Goal: Information Seeking & Learning: Learn about a topic

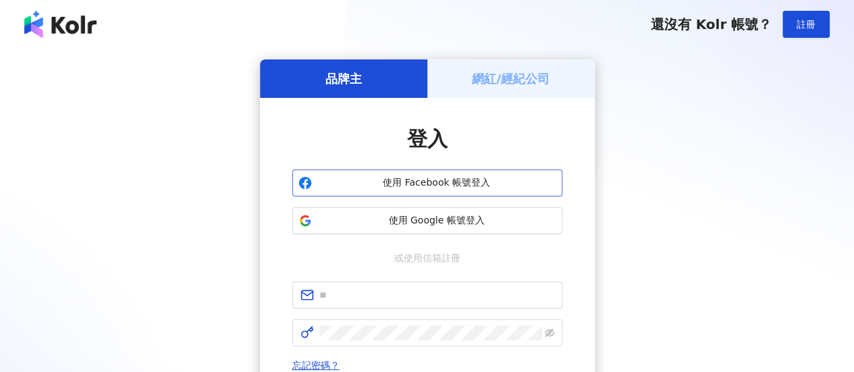
click at [419, 186] on span "使用 Facebook 帳號登入" at bounding box center [436, 183] width 239 height 14
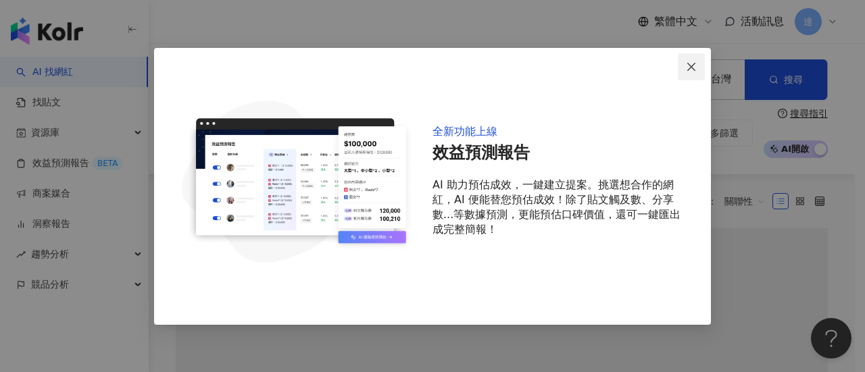
click at [688, 66] on icon "close" at bounding box center [691, 66] width 11 height 11
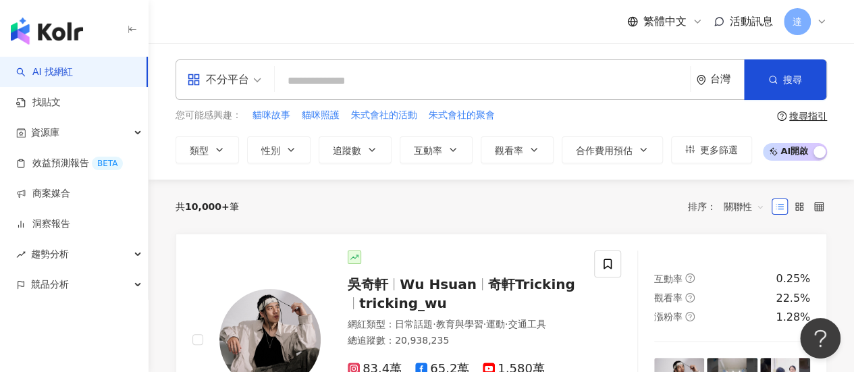
paste input "**********"
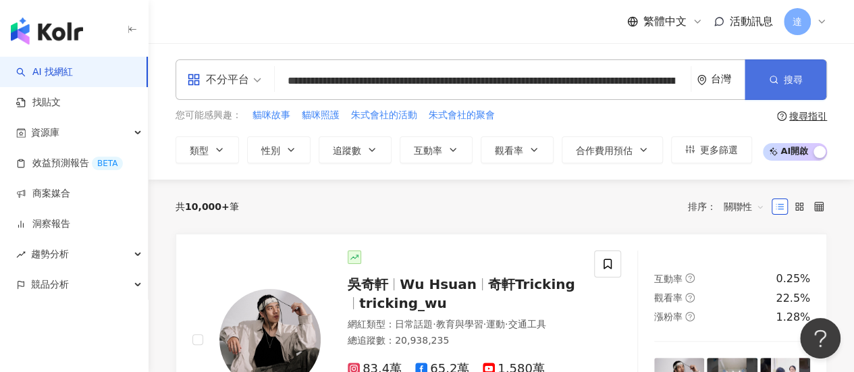
click at [790, 78] on span "搜尋" at bounding box center [793, 79] width 19 height 11
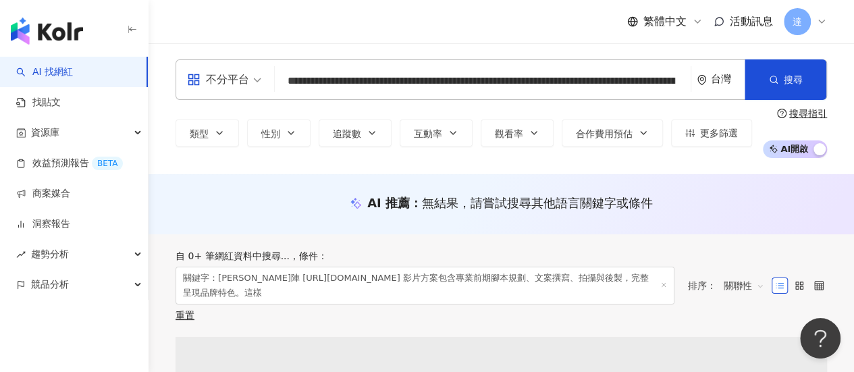
click at [675, 78] on input "**********" at bounding box center [482, 81] width 405 height 26
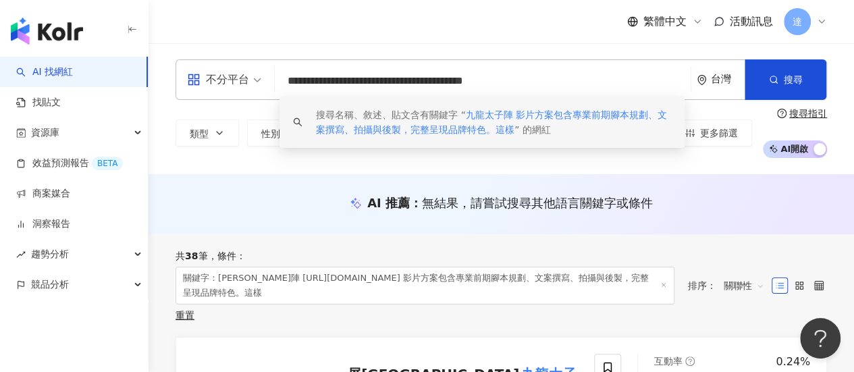
click at [663, 80] on input "**********" at bounding box center [482, 81] width 405 height 26
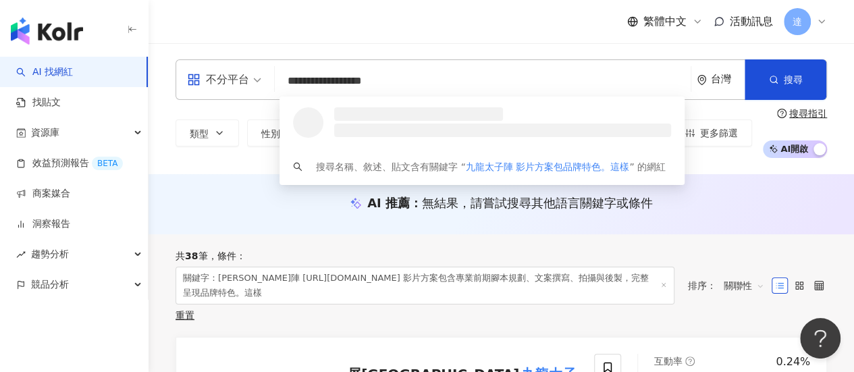
click at [499, 86] on input "**********" at bounding box center [482, 81] width 405 height 26
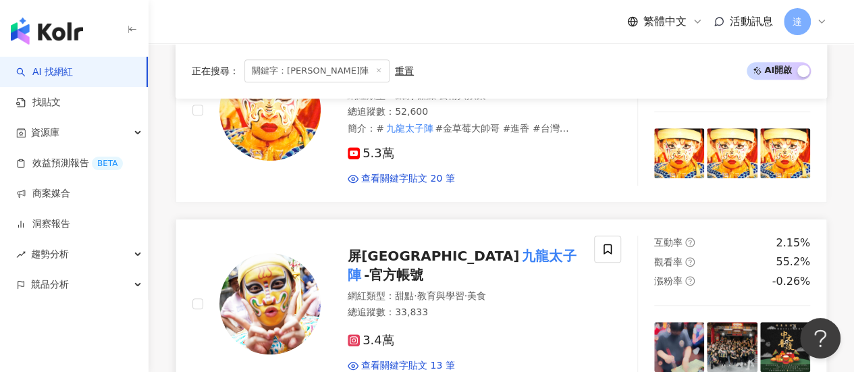
scroll to position [203, 0]
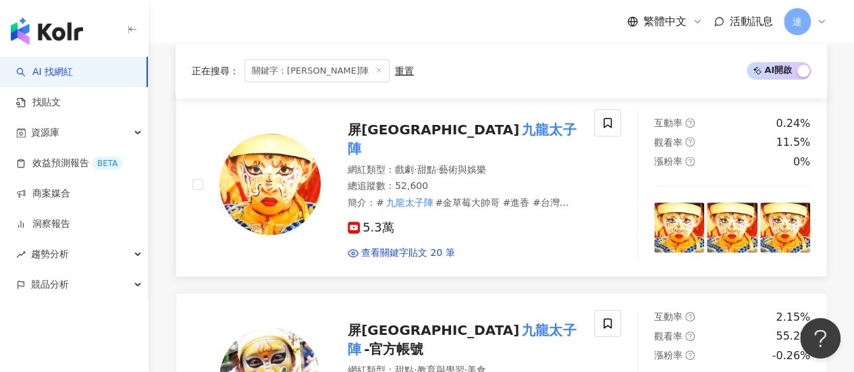
type input "*****"
click at [292, 172] on img at bounding box center [270, 184] width 101 height 101
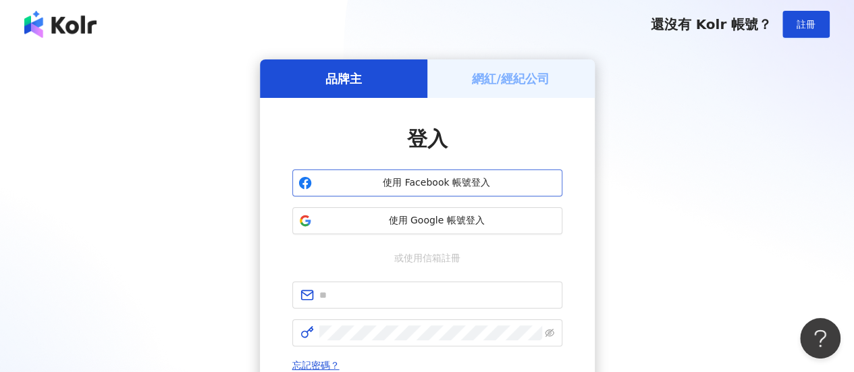
click at [451, 188] on span "使用 Facebook 帳號登入" at bounding box center [436, 183] width 239 height 14
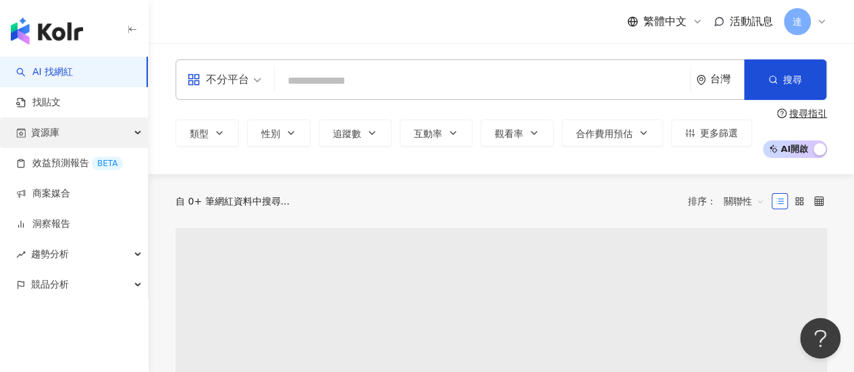
click at [45, 128] on span "資源庫" at bounding box center [45, 133] width 28 height 30
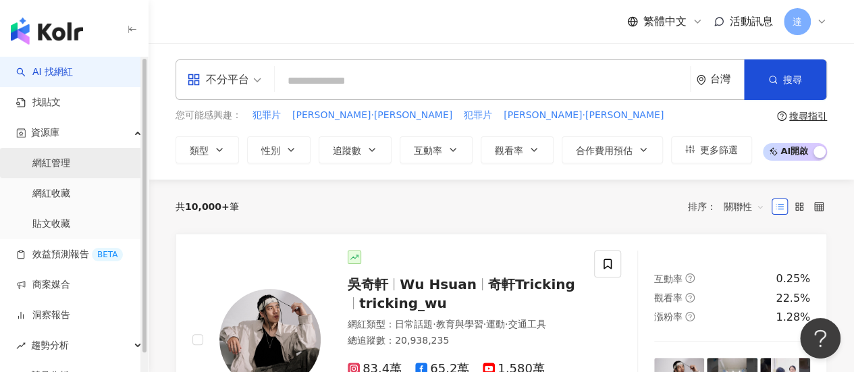
click at [53, 165] on link "網紅管理" at bounding box center [51, 164] width 38 height 14
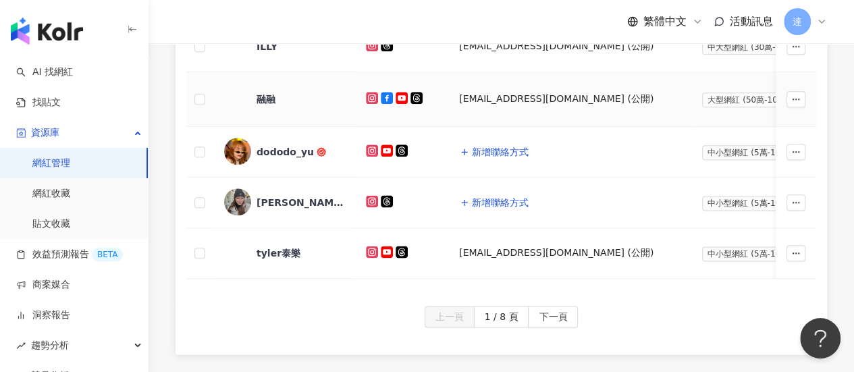
scroll to position [811, 0]
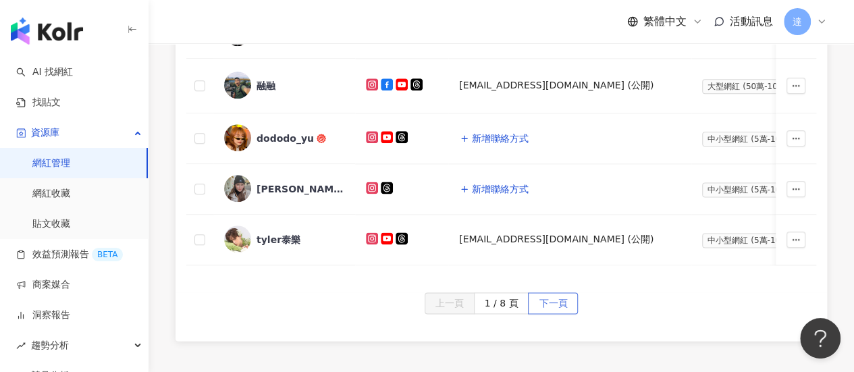
click at [551, 302] on span "下一頁" at bounding box center [553, 304] width 28 height 22
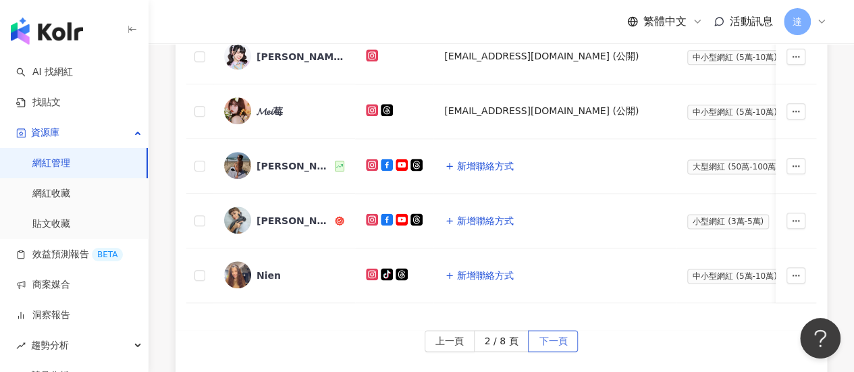
click at [558, 338] on span "下一頁" at bounding box center [553, 342] width 28 height 22
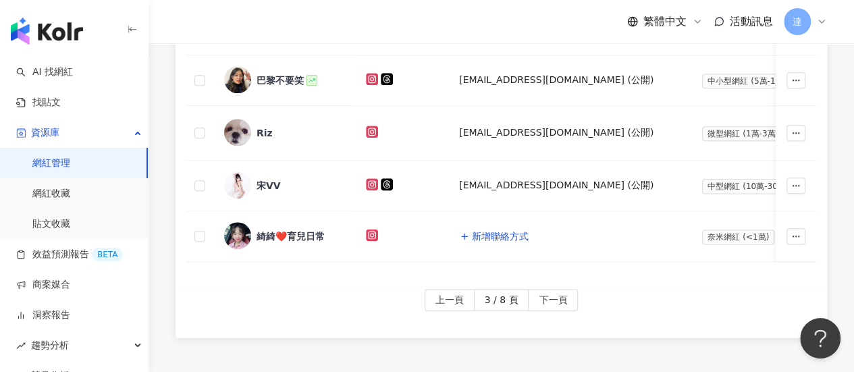
scroll to position [878, 0]
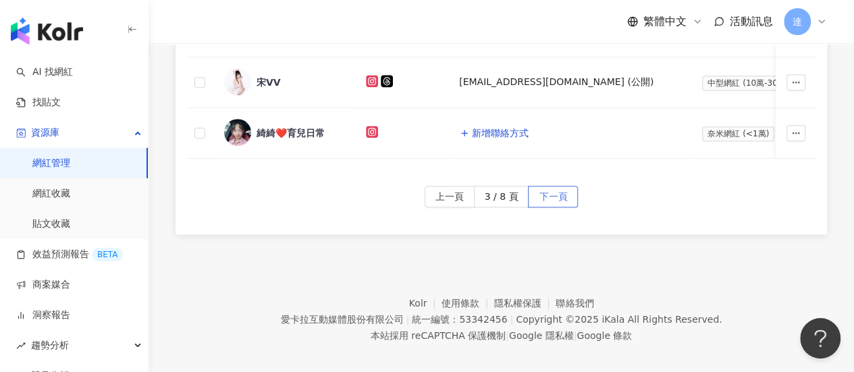
click at [543, 199] on span "下一頁" at bounding box center [553, 197] width 28 height 22
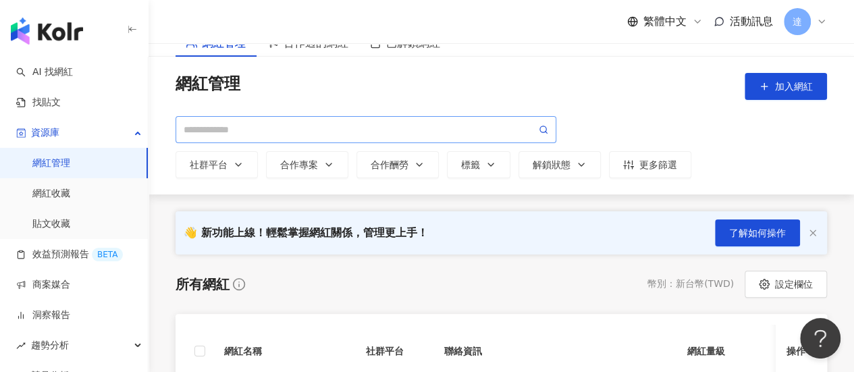
scroll to position [0, 0]
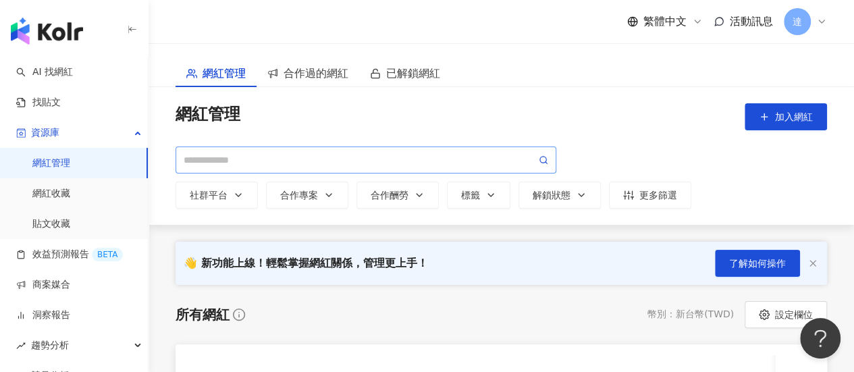
click at [284, 148] on span at bounding box center [366, 160] width 381 height 27
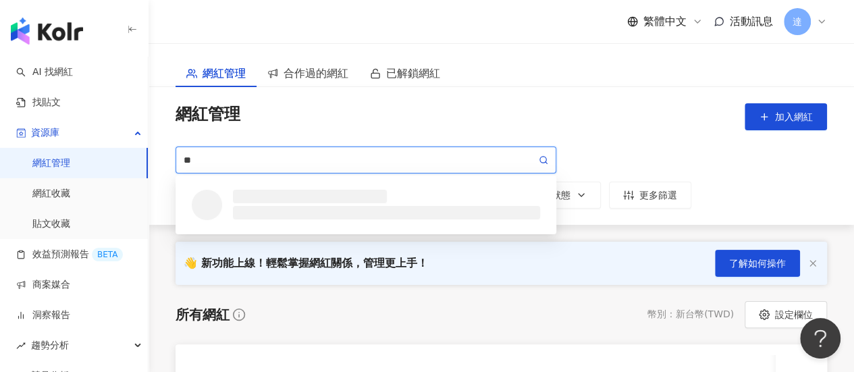
type input "*"
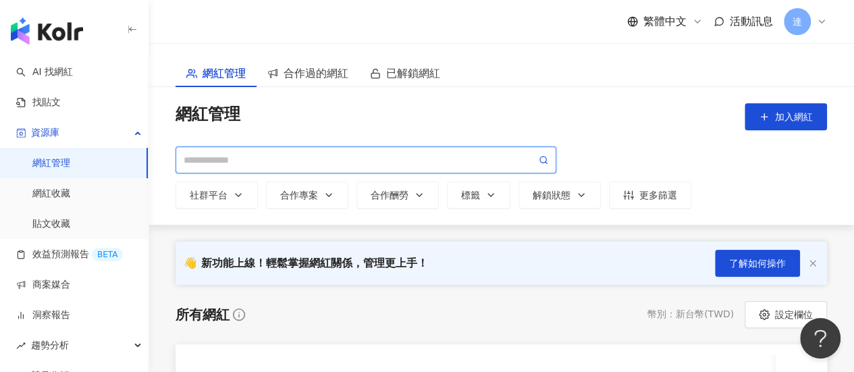
click at [280, 161] on input "search" at bounding box center [360, 160] width 353 height 15
type input "*"
click at [269, 165] on input "search" at bounding box center [360, 160] width 353 height 15
click at [267, 155] on input "search" at bounding box center [360, 160] width 353 height 15
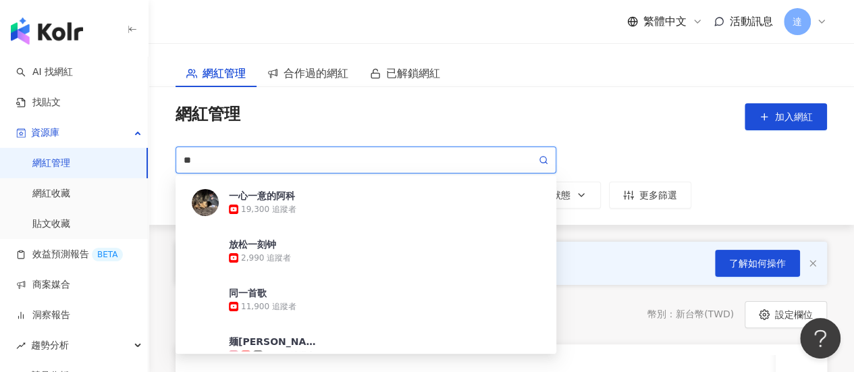
type input "*"
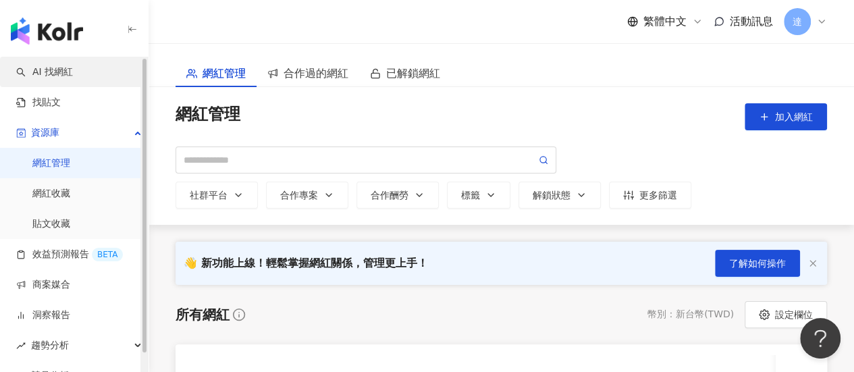
click at [73, 76] on link "AI 找網紅" at bounding box center [44, 73] width 57 height 14
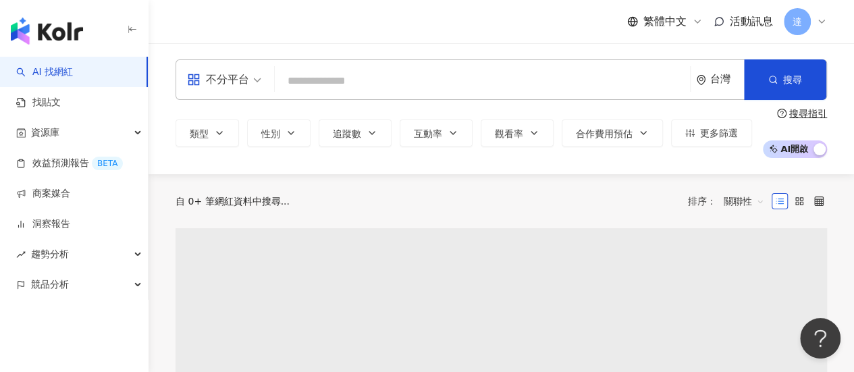
click at [301, 87] on input "search" at bounding box center [482, 81] width 405 height 26
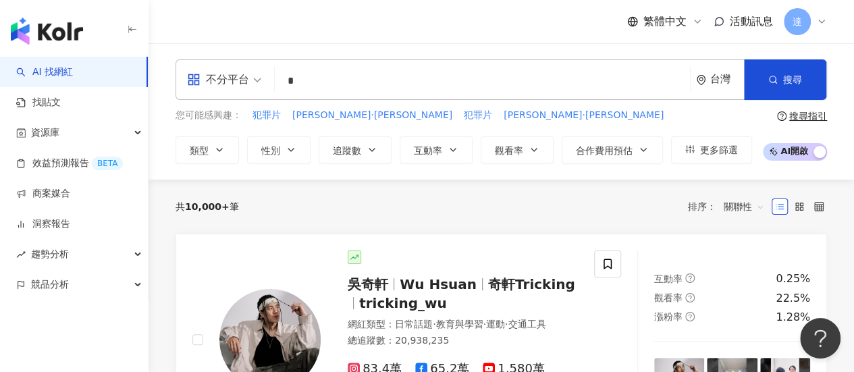
type input "*"
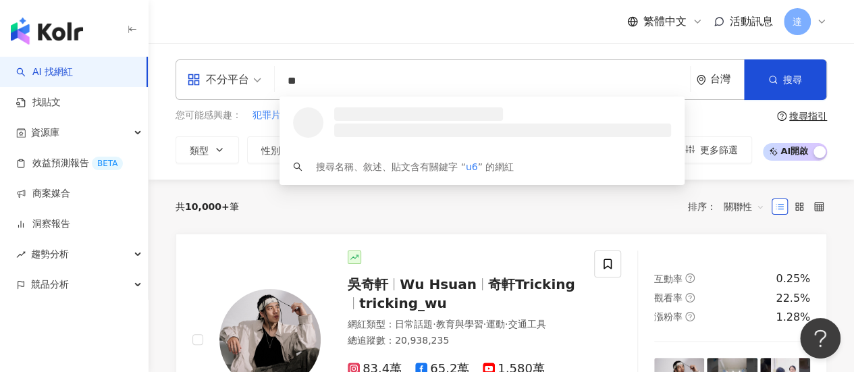
type input "*"
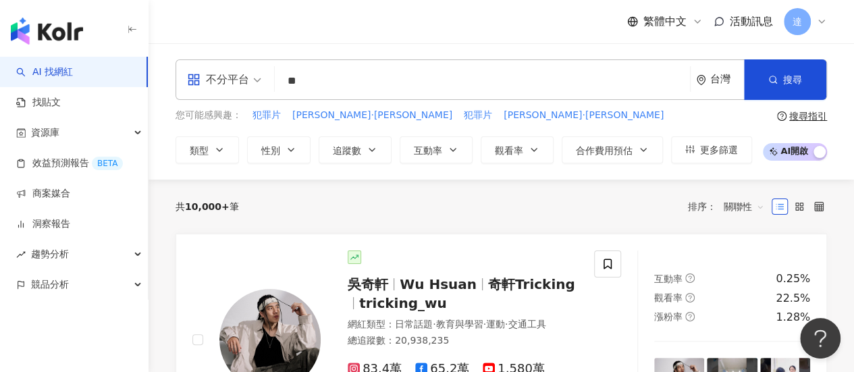
type input "*"
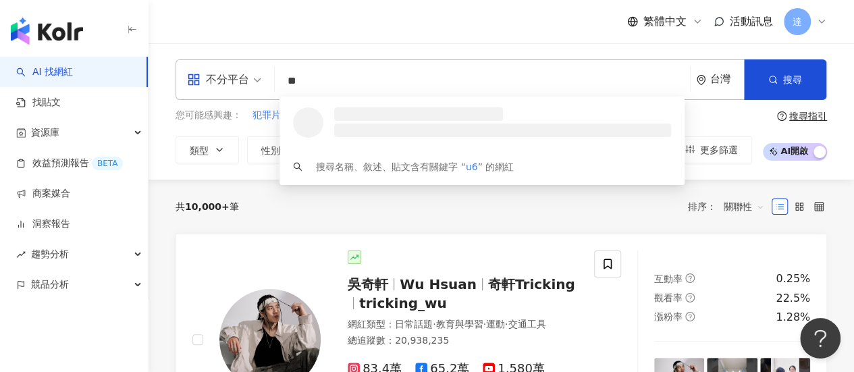
type input "*"
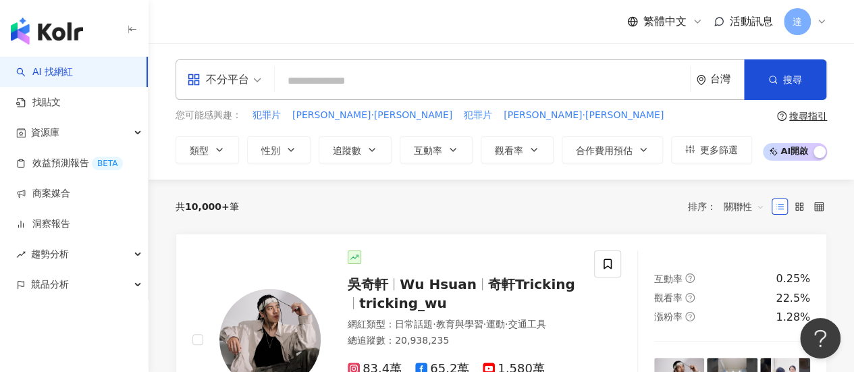
click at [369, 72] on input "search" at bounding box center [482, 81] width 405 height 26
type input "*"
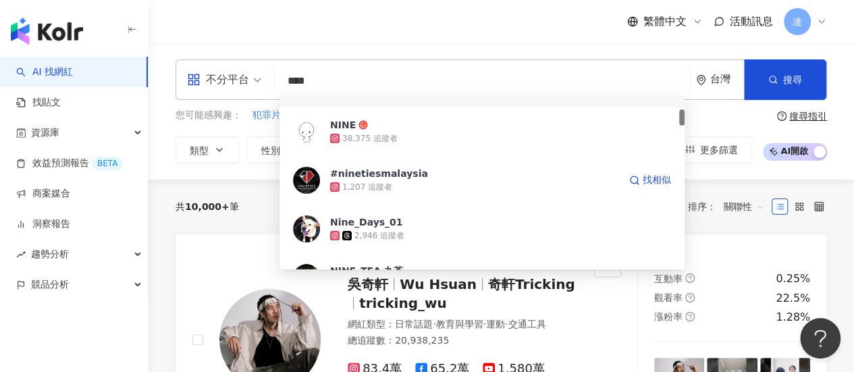
scroll to position [270, 0]
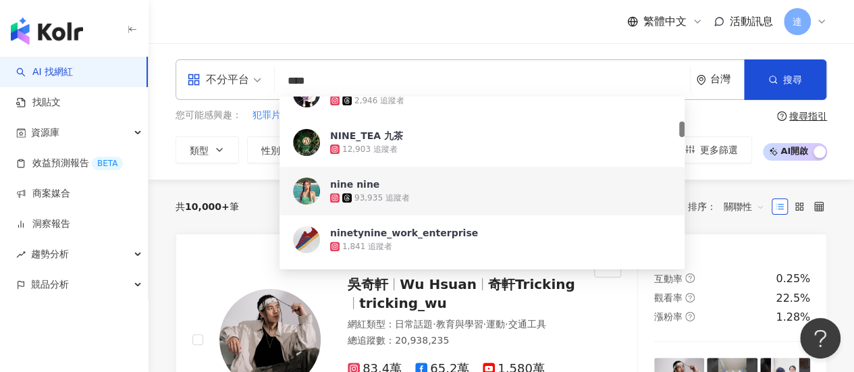
type input "*****"
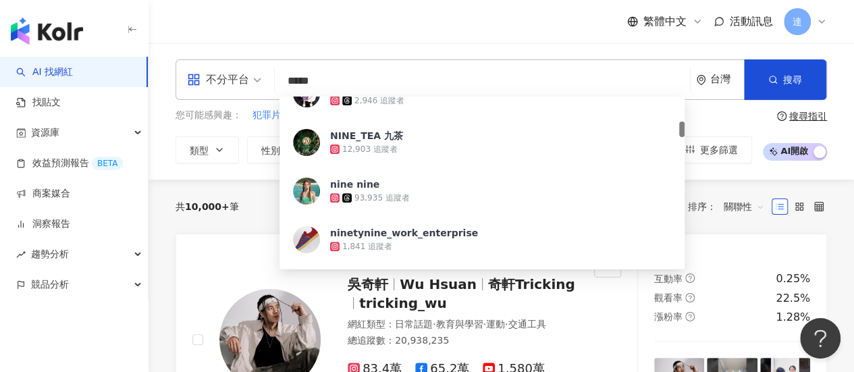
scroll to position [0, 0]
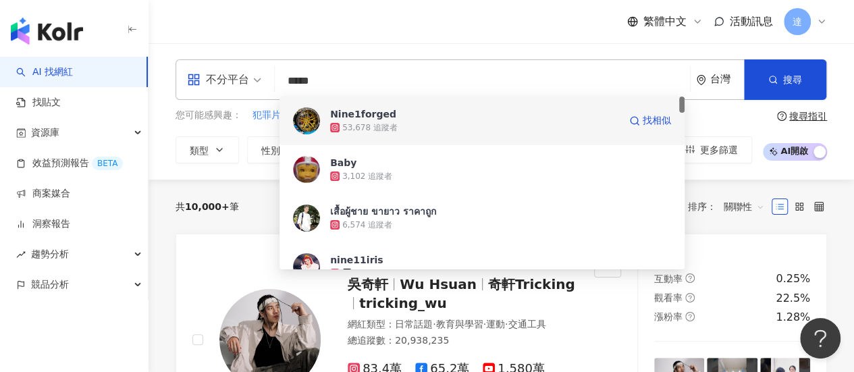
click at [357, 118] on div "Nine1forged" at bounding box center [363, 114] width 66 height 14
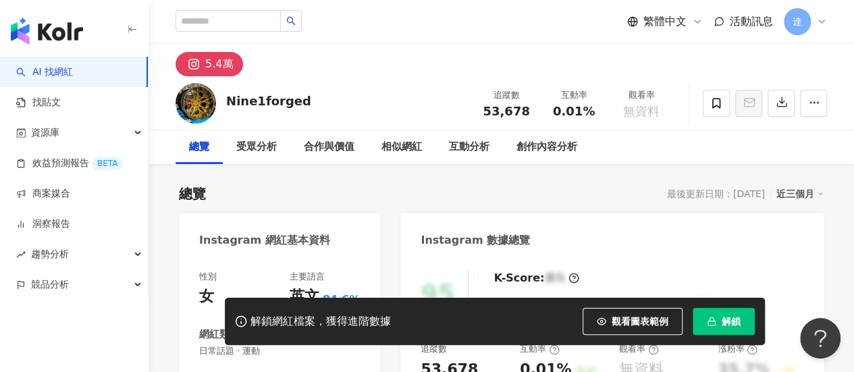
click at [49, 75] on link "AI 找網紅" at bounding box center [44, 73] width 57 height 14
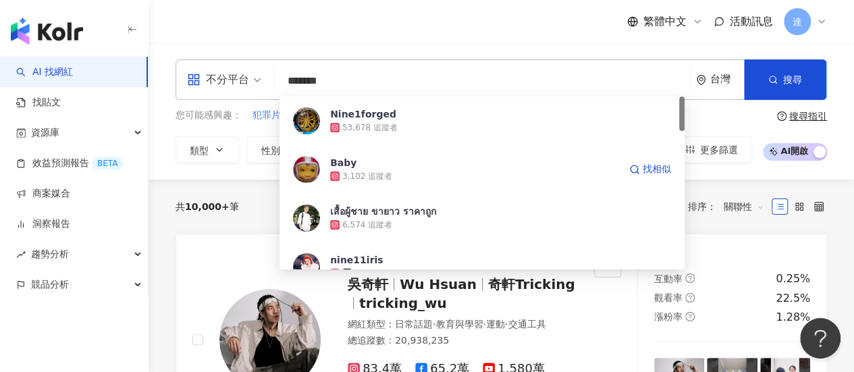
type input "********"
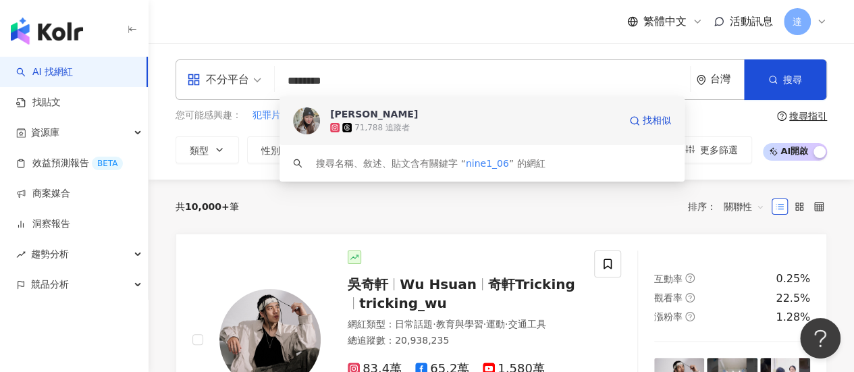
click at [306, 121] on img at bounding box center [306, 120] width 27 height 27
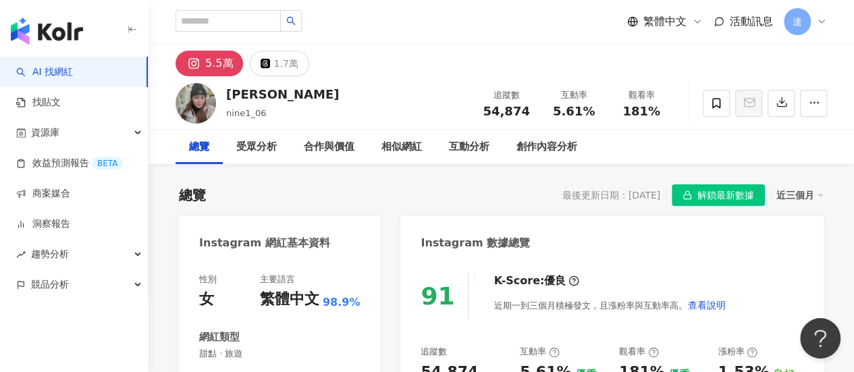
click at [195, 98] on img at bounding box center [196, 103] width 41 height 41
click at [241, 94] on div "[PERSON_NAME]" at bounding box center [282, 94] width 113 height 17
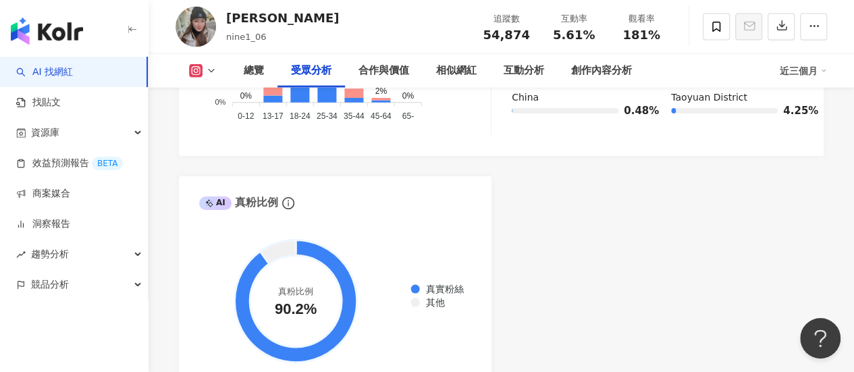
scroll to position [1366, 0]
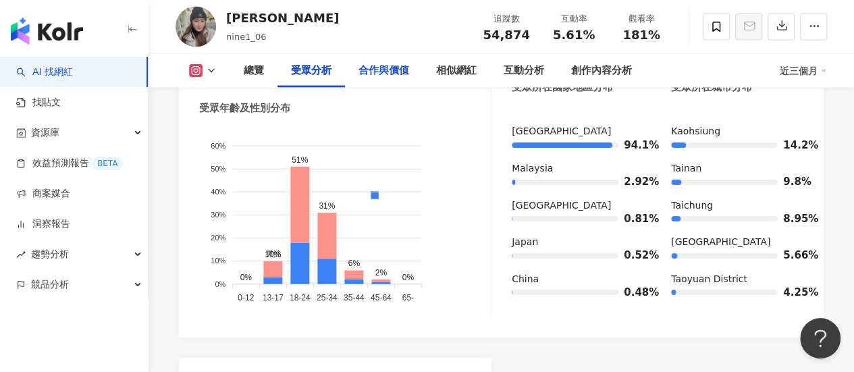
click at [371, 68] on div "合作與價值" at bounding box center [384, 71] width 51 height 16
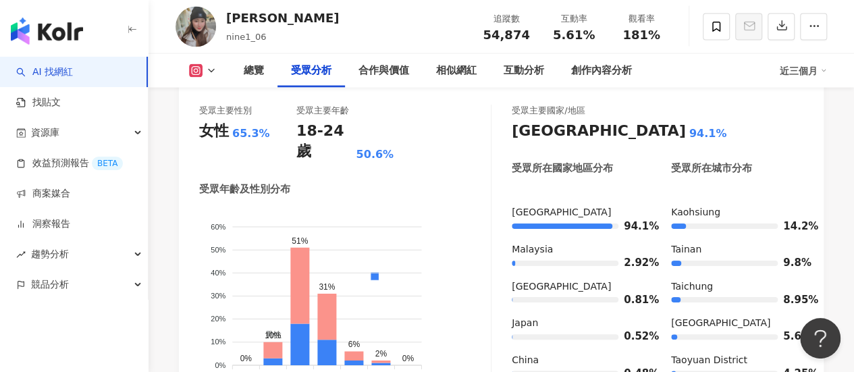
scroll to position [1283, 0]
